Goal: Information Seeking & Learning: Find contact information

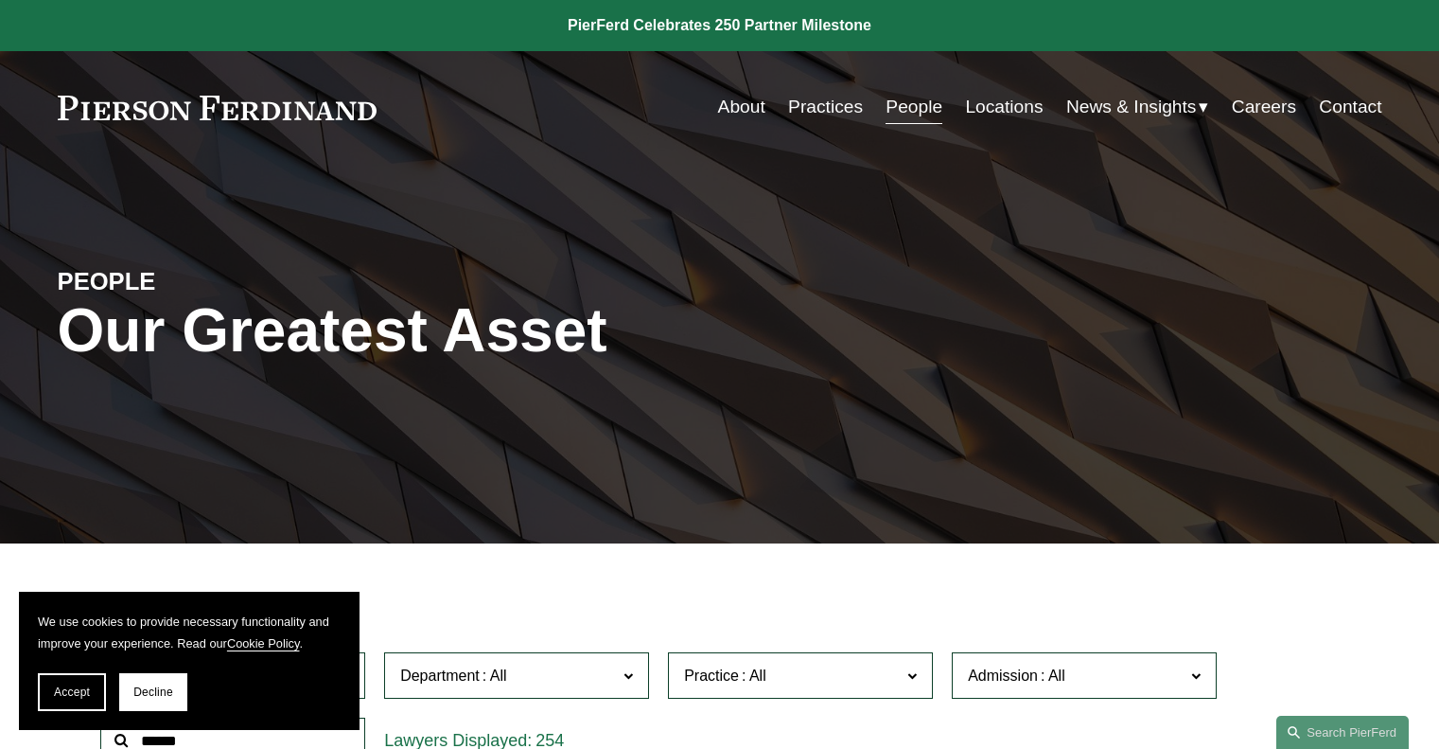
scroll to position [473, 0]
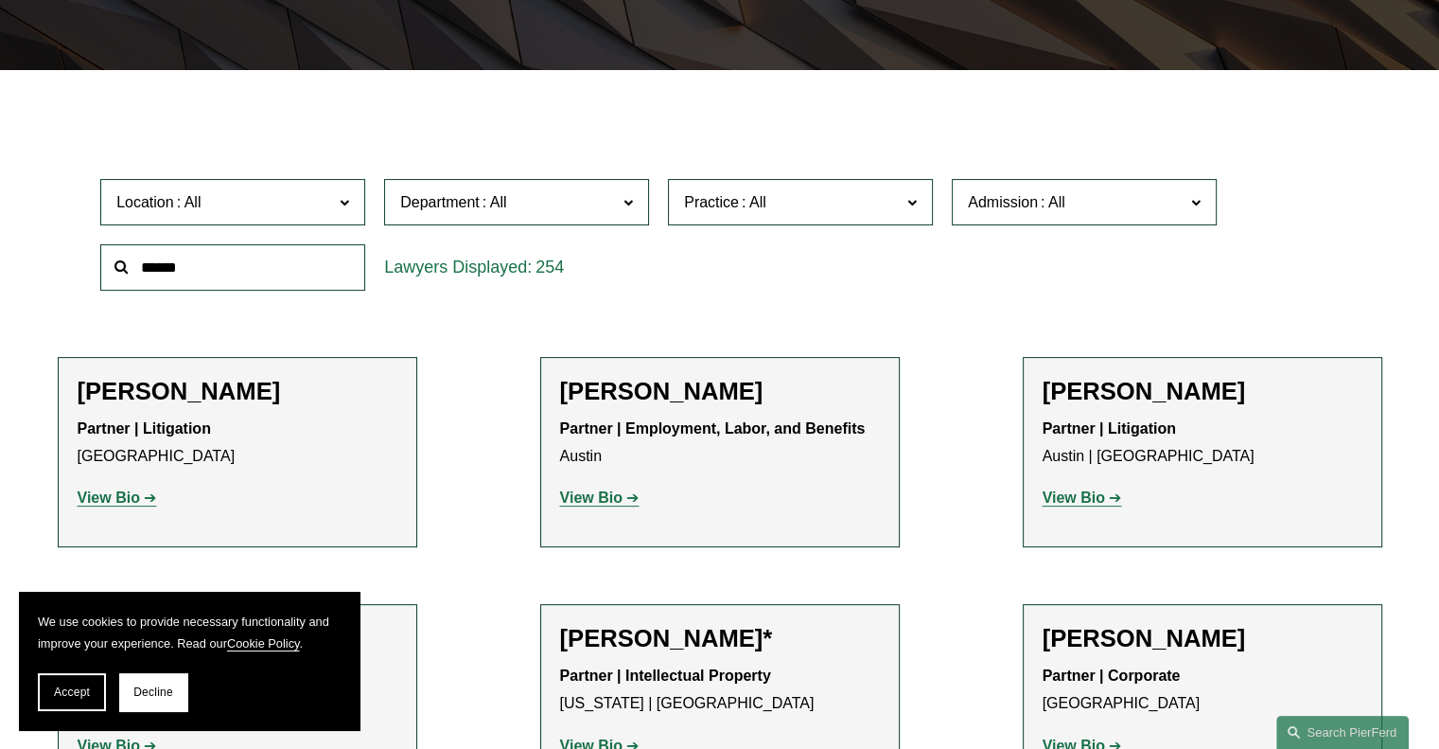
click at [212, 260] on input "text" at bounding box center [232, 267] width 265 height 46
type input "*********"
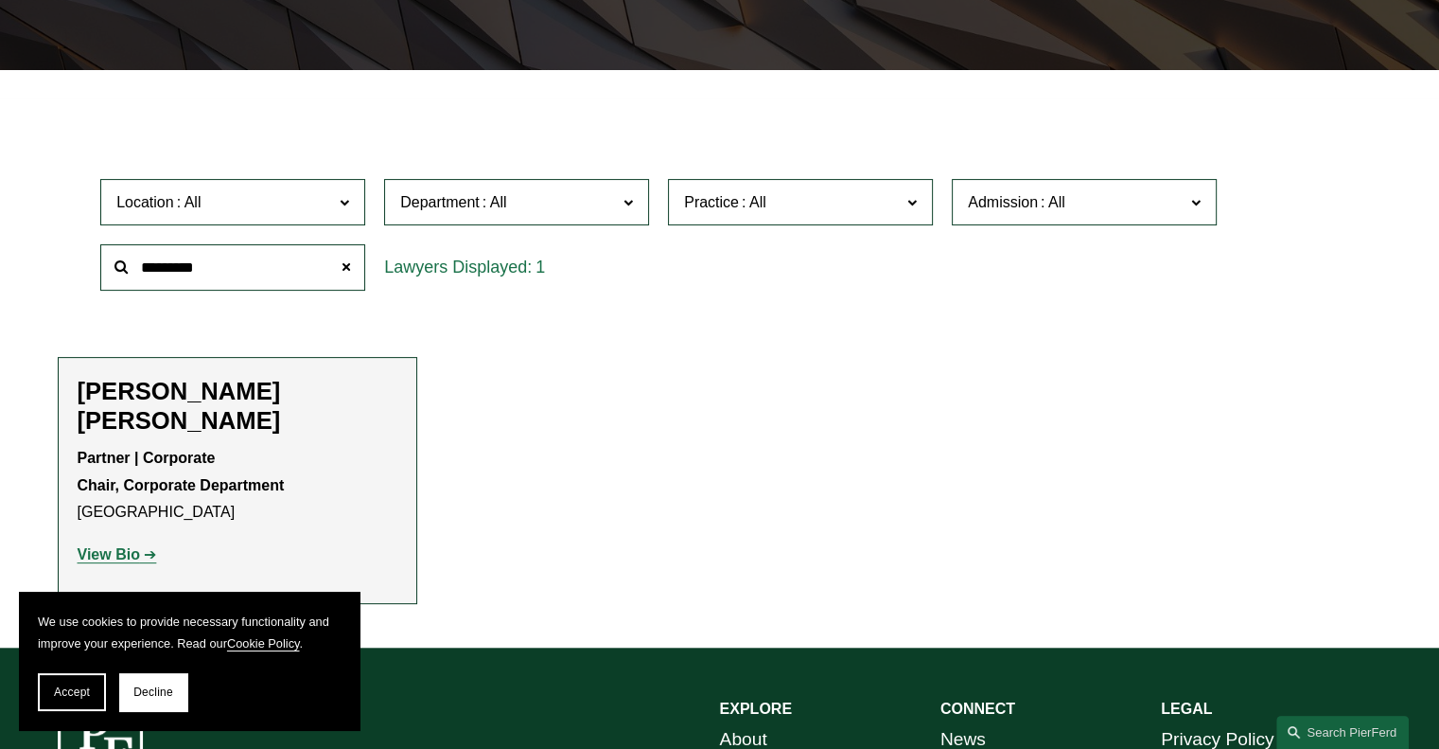
click at [115, 546] on strong "View Bio" at bounding box center [109, 554] width 62 height 16
